Goal: Navigation & Orientation: Find specific page/section

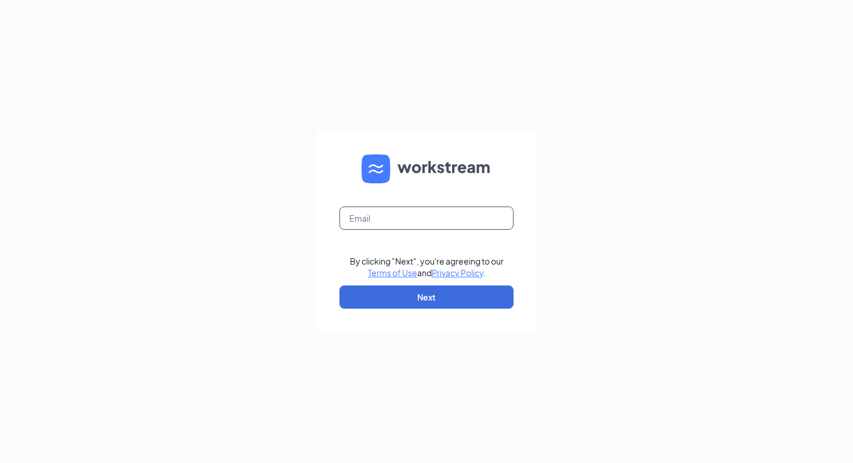
click at [407, 221] on input "text" at bounding box center [427, 218] width 174 height 23
type input "ombroadwaydonuts@theomgroup.net"
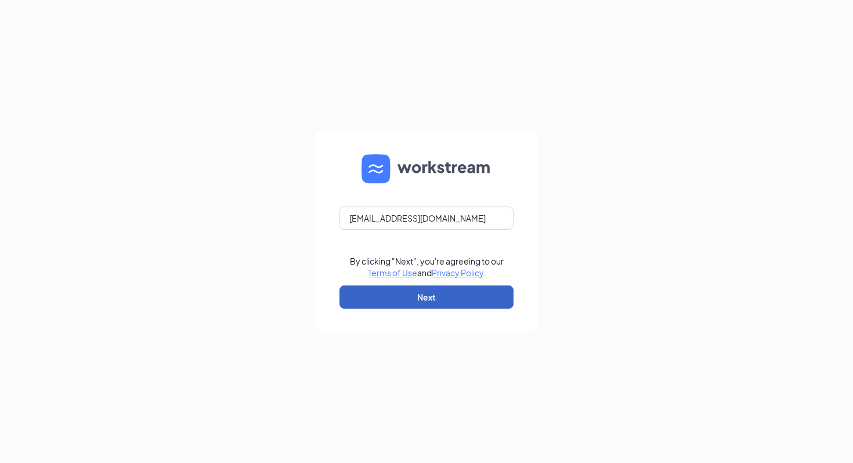
click at [444, 296] on button "Next" at bounding box center [427, 297] width 174 height 23
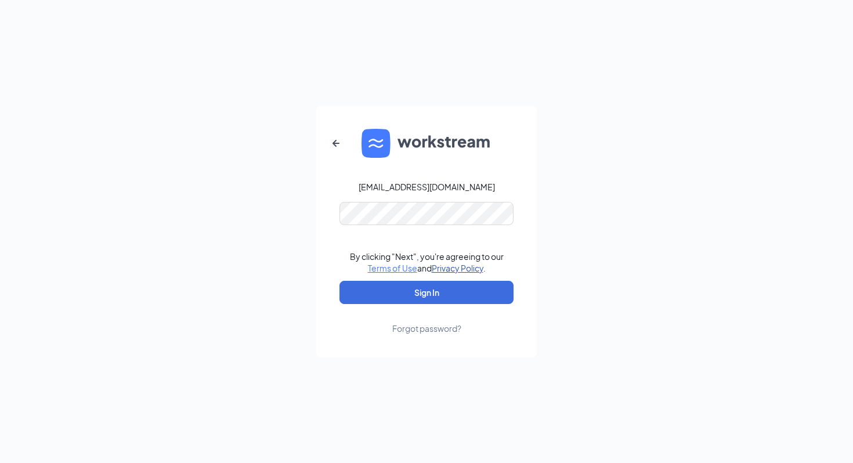
click at [452, 268] on link "Privacy Policy" at bounding box center [458, 268] width 52 height 10
click at [436, 291] on button "Sign In" at bounding box center [427, 292] width 174 height 23
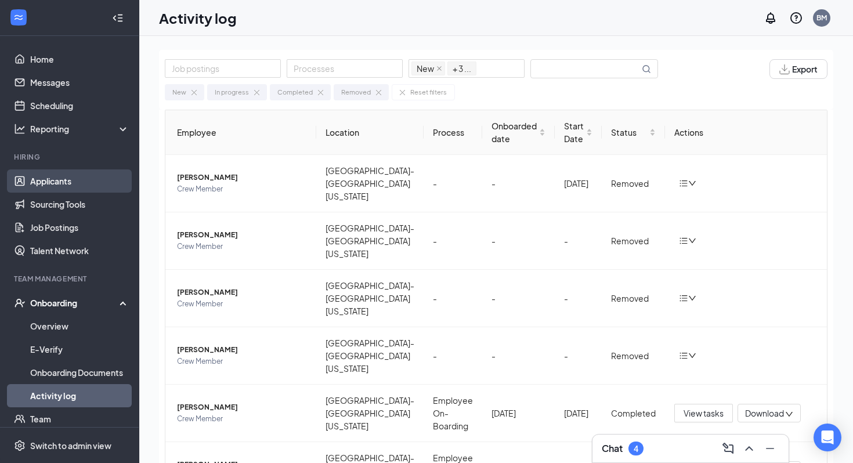
click at [64, 187] on link "Applicants" at bounding box center [79, 180] width 99 height 23
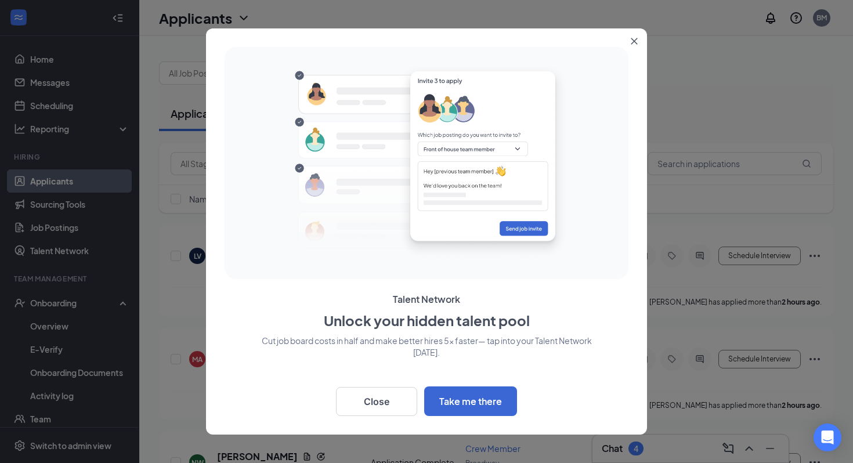
click at [637, 44] on icon "Close" at bounding box center [634, 41] width 7 height 7
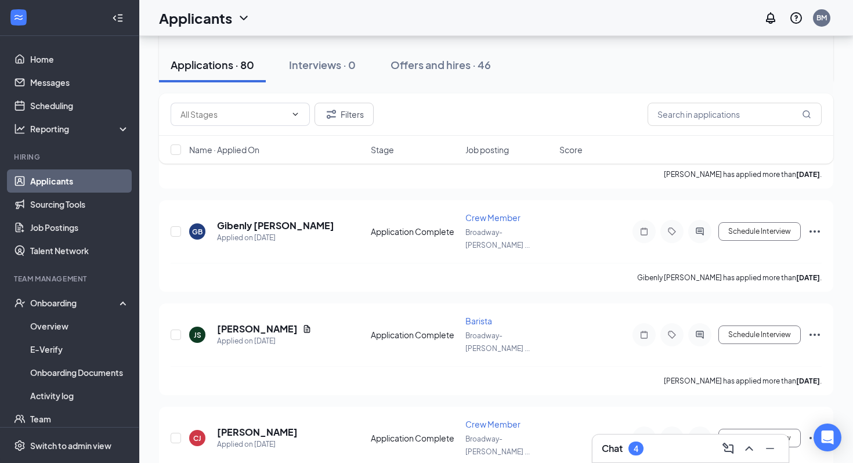
scroll to position [651, 0]
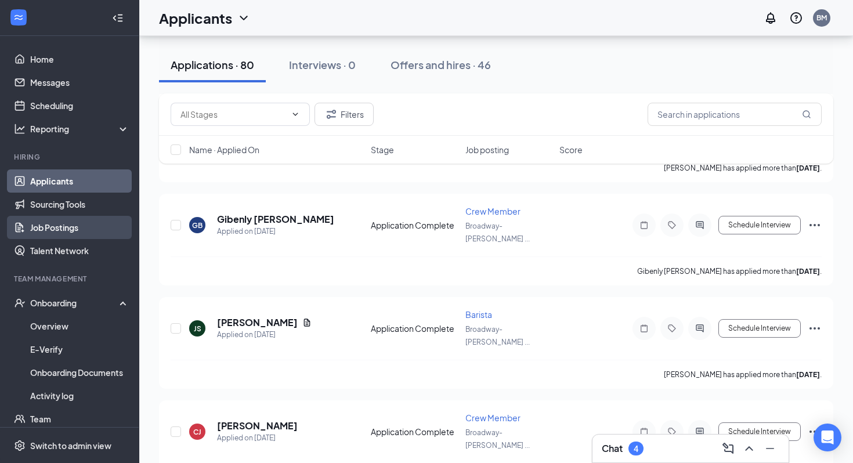
click at [78, 223] on link "Job Postings" at bounding box center [79, 227] width 99 height 23
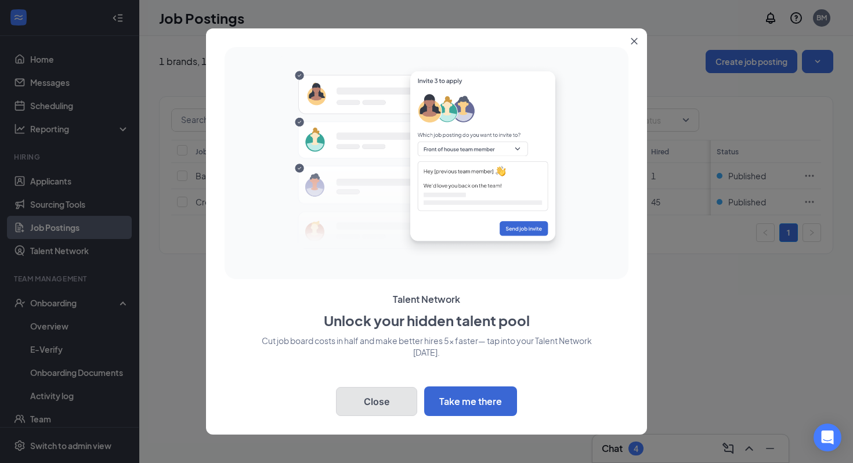
click at [382, 396] on button "Close" at bounding box center [376, 401] width 81 height 29
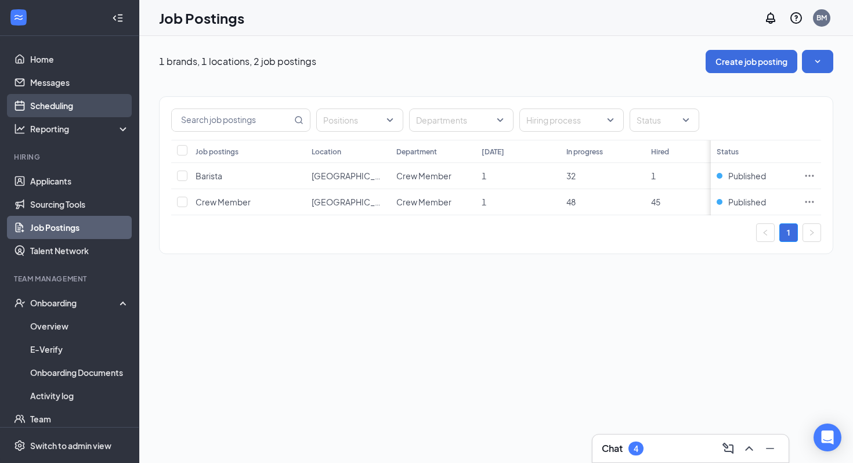
click at [48, 103] on link "Scheduling" at bounding box center [79, 105] width 99 height 23
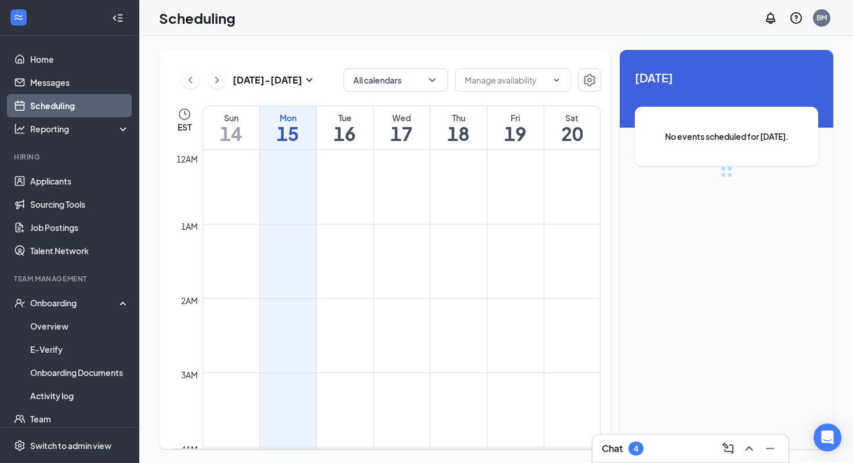
scroll to position [570, 0]
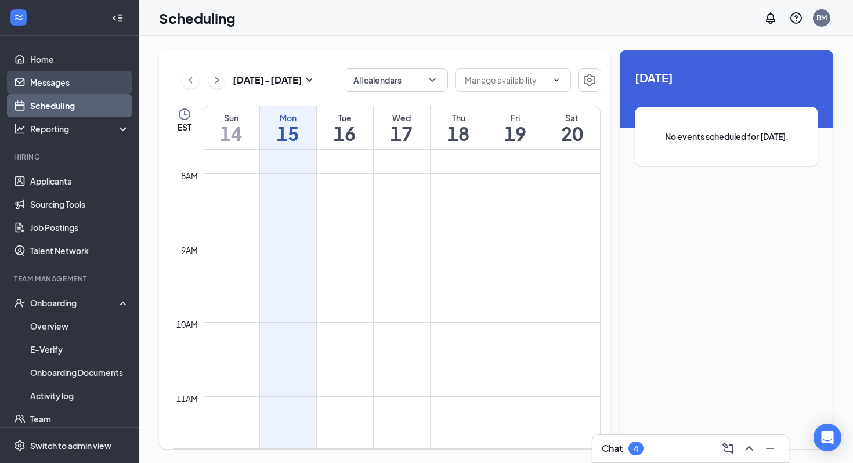
click at [83, 88] on link "Messages" at bounding box center [79, 82] width 99 height 23
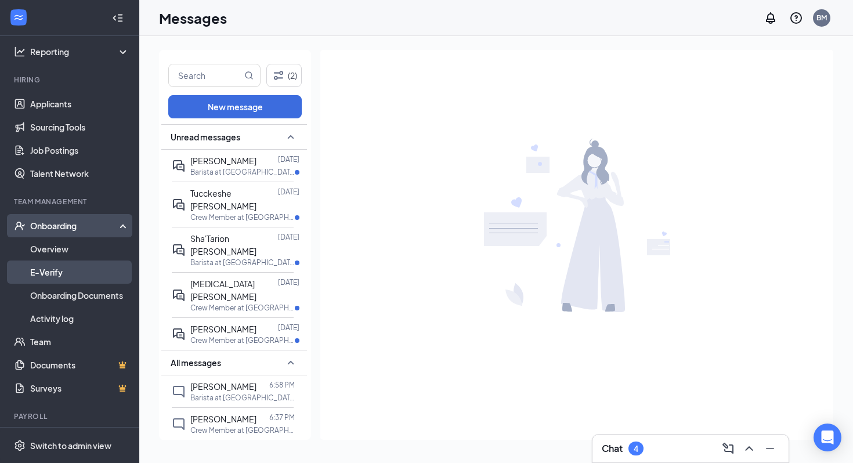
scroll to position [107, 0]
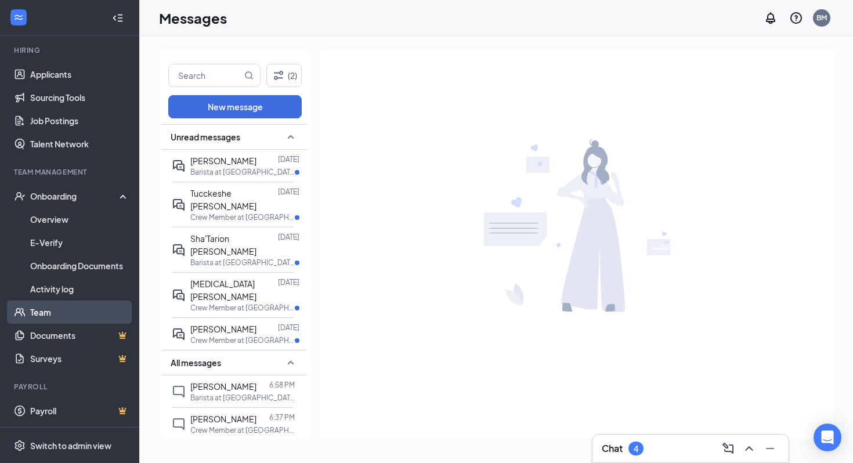
click at [62, 317] on link "Team" at bounding box center [79, 312] width 99 height 23
